Goal: Task Accomplishment & Management: Manage account settings

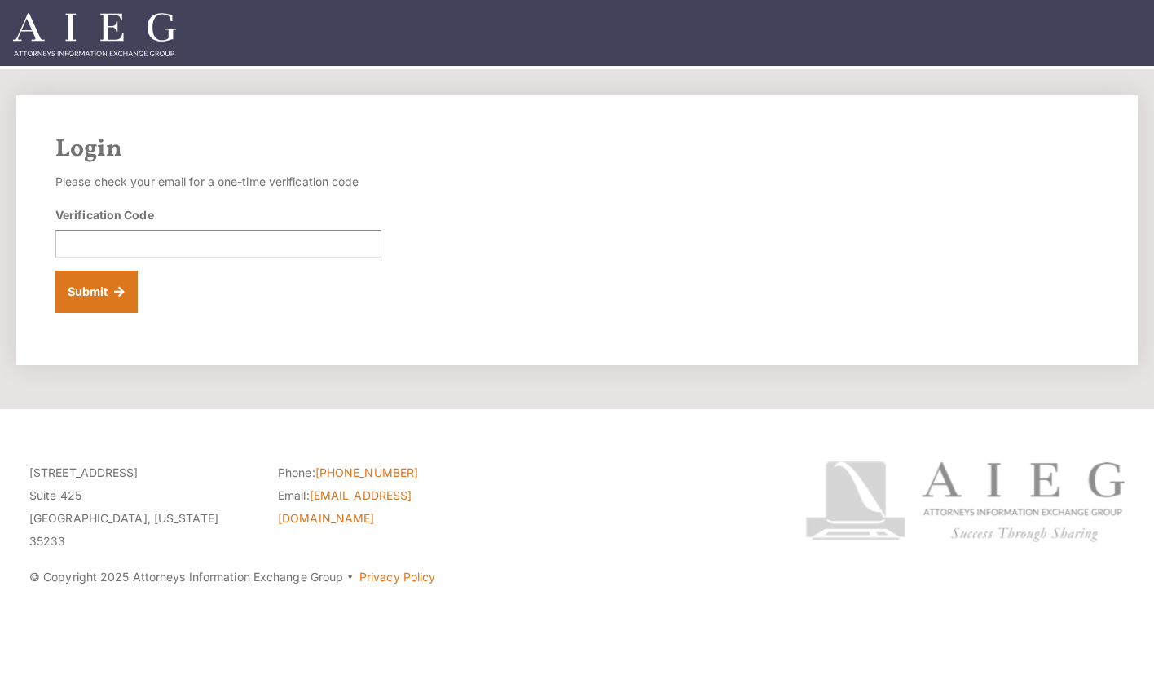
click at [972, 261] on div "Login Please check your email for a one-time verification code Verification Cod…" at bounding box center [577, 230] width 1122 height 270
click at [204, 251] on input "Verification Code" at bounding box center [218, 244] width 326 height 28
paste input "779604"
type input "779604"
click at [104, 302] on button "Submit" at bounding box center [96, 292] width 82 height 42
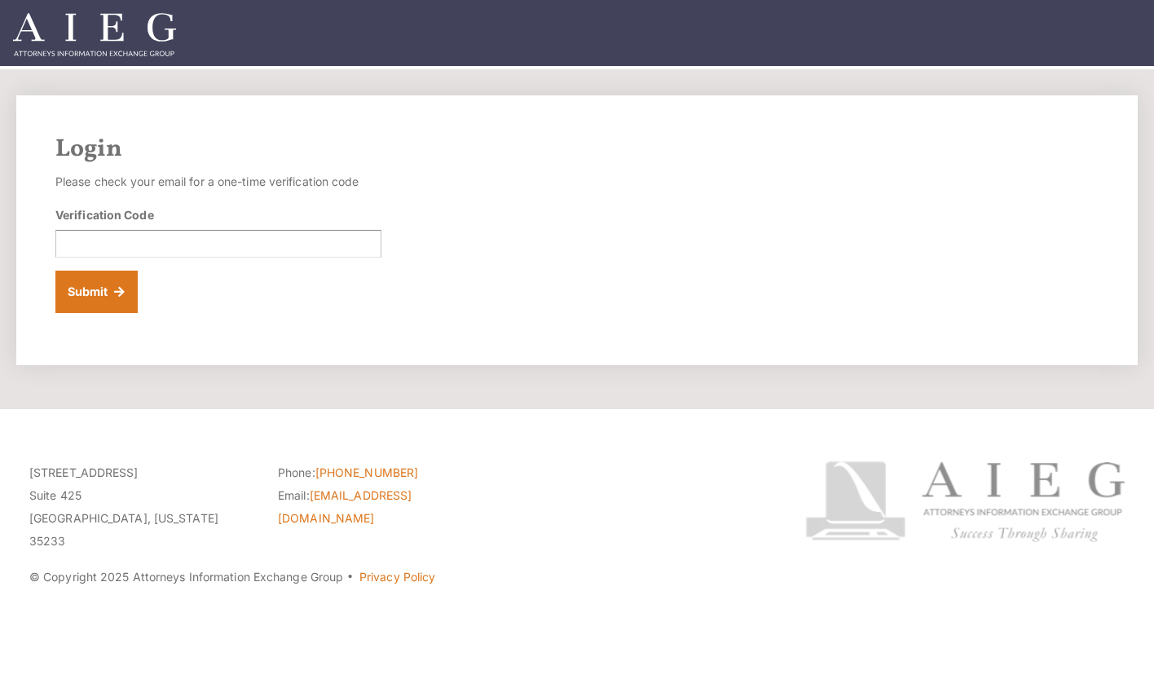
click at [856, 185] on div "Login Please check your email for a one-time verification code Verification Cod…" at bounding box center [577, 230] width 1122 height 270
click at [161, 235] on input "Verification Code" at bounding box center [218, 244] width 326 height 28
paste input "413354"
type input "413354"
click at [82, 291] on button "Submit" at bounding box center [96, 292] width 82 height 42
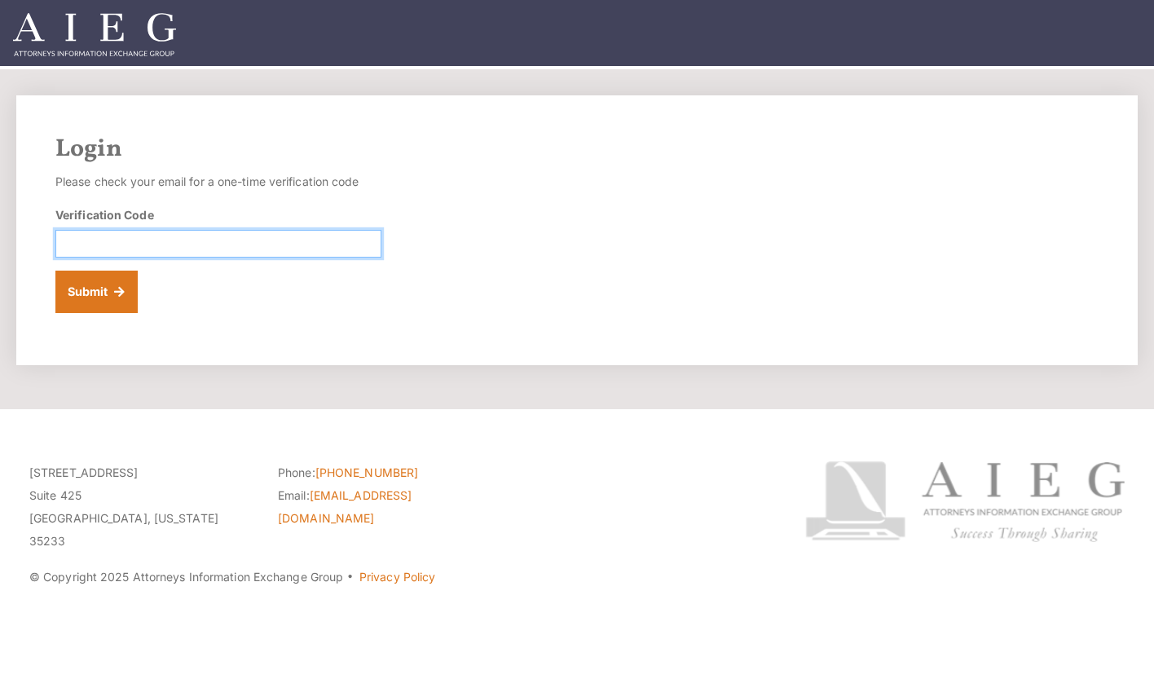
click at [170, 240] on input "Verification Code" at bounding box center [218, 244] width 326 height 28
paste input "535002"
type input "535002"
click at [98, 293] on button "Submit" at bounding box center [96, 292] width 82 height 42
click at [907, 212] on div "Login Please check your email for a one-time verification code Verification Cod…" at bounding box center [577, 230] width 1122 height 270
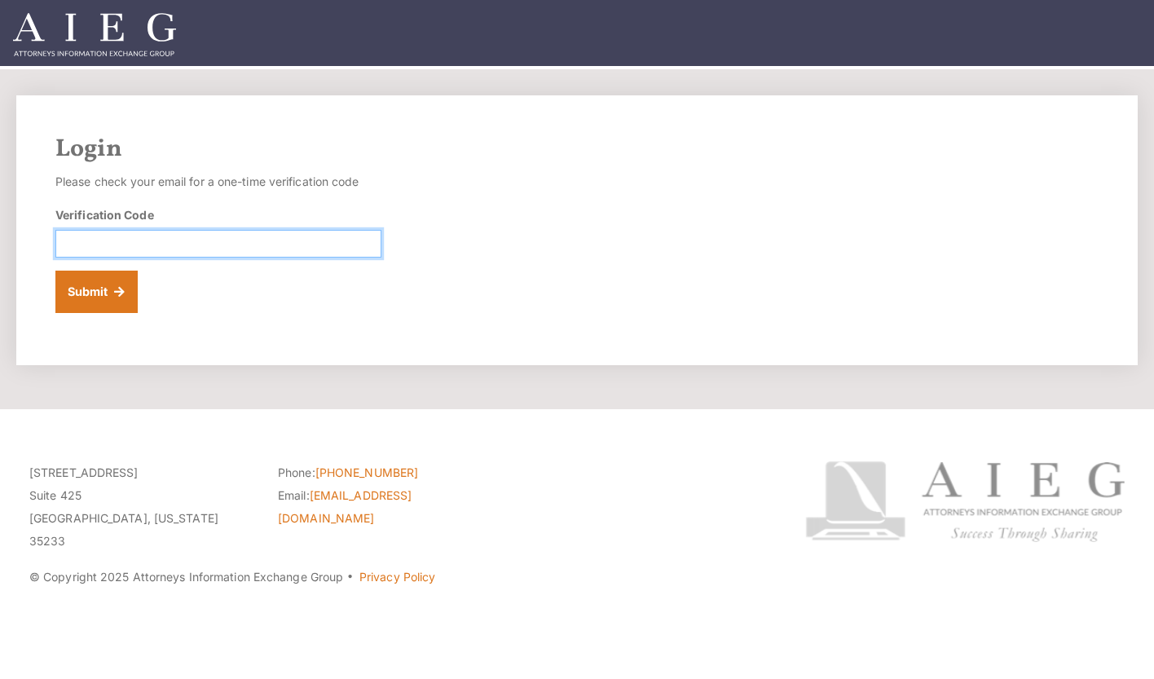
click at [160, 246] on input "Verification Code" at bounding box center [218, 244] width 326 height 28
paste input "635706"
type input "635706"
click at [79, 295] on button "Submit" at bounding box center [96, 292] width 82 height 42
